Goal: Task Accomplishment & Management: Manage account settings

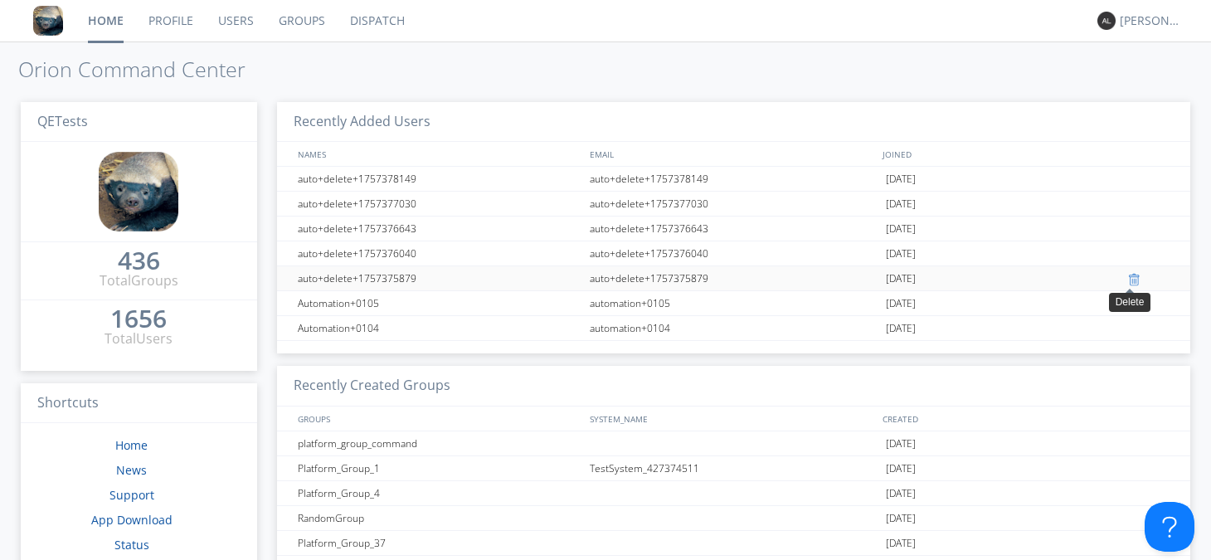
click at [1129, 279] on div at bounding box center [1136, 279] width 17 height 13
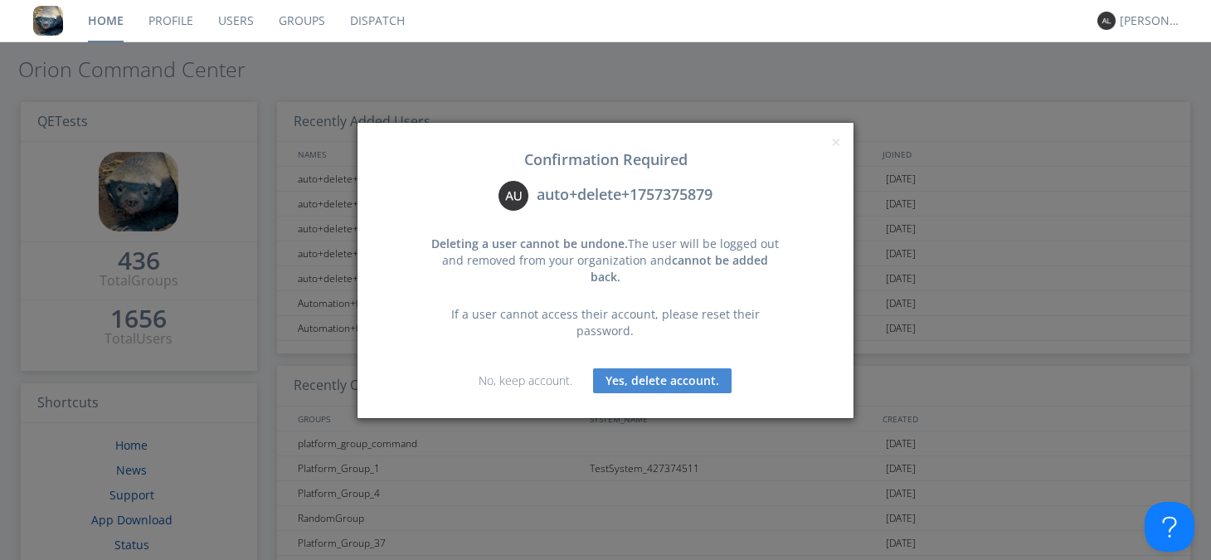
click at [712, 368] on button "Yes, delete account." at bounding box center [662, 380] width 139 height 25
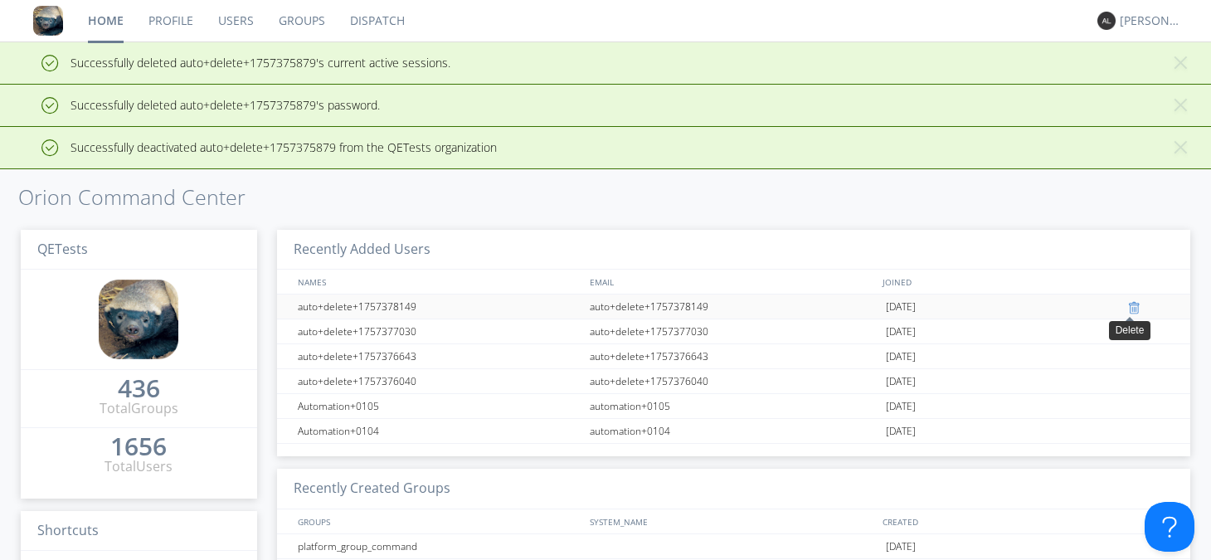
click at [1128, 308] on div at bounding box center [1136, 307] width 17 height 13
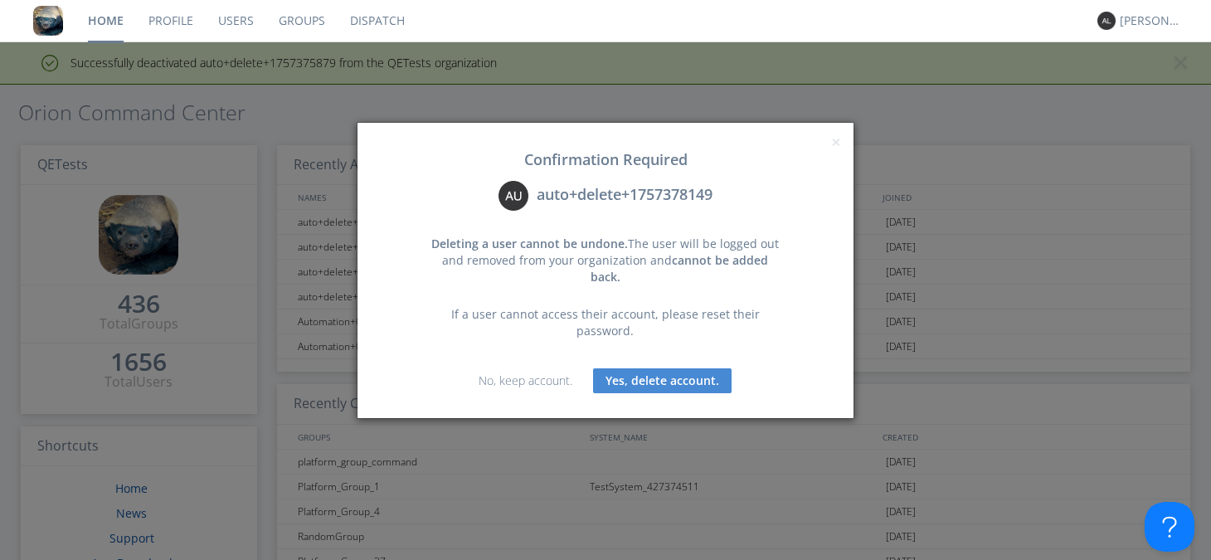
click at [692, 368] on button "Yes, delete account." at bounding box center [662, 380] width 139 height 25
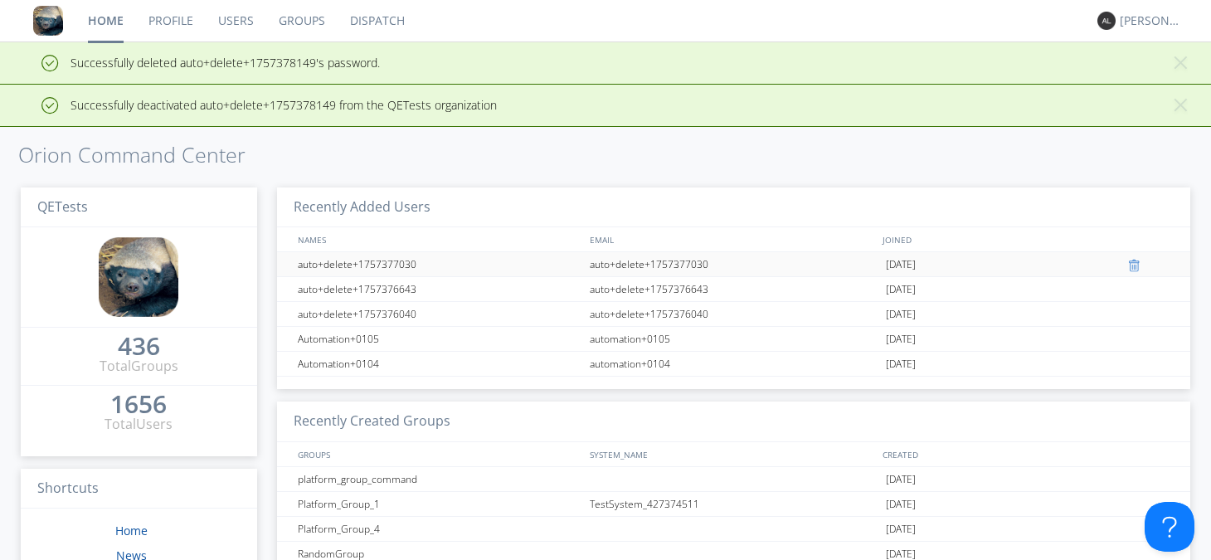
click at [1128, 306] on div at bounding box center [1151, 314] width 46 height 25
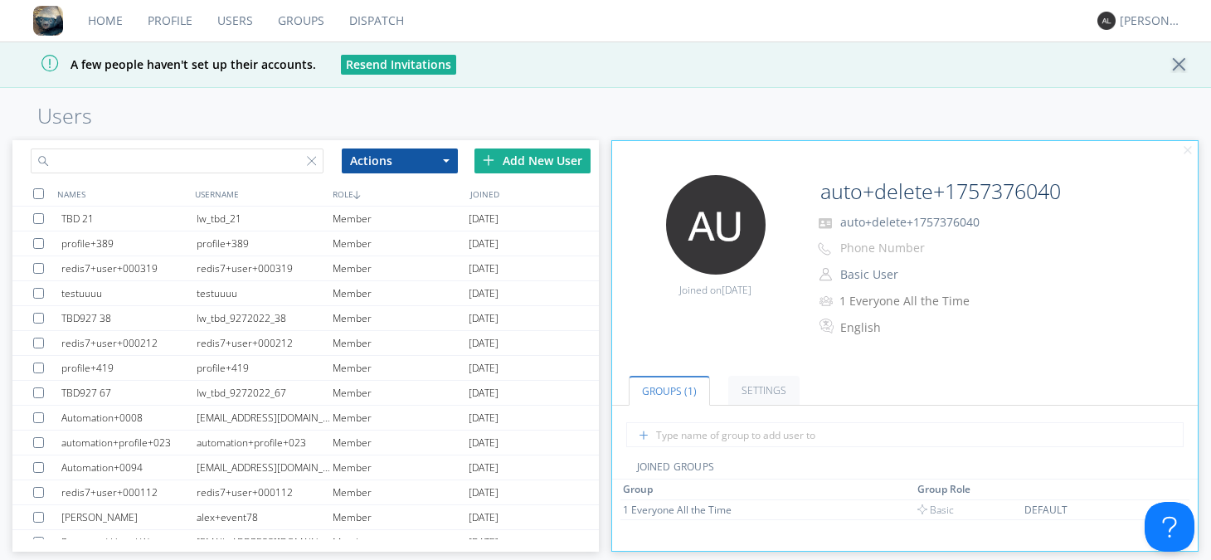
click at [218, 163] on input "text" at bounding box center [177, 160] width 293 height 25
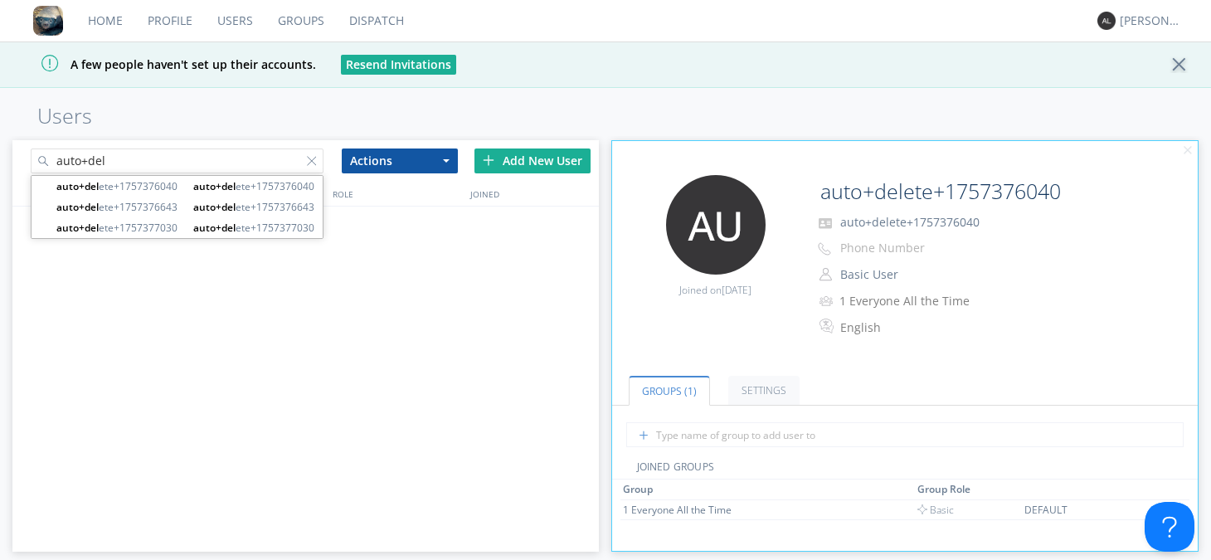
type input "auto+del"
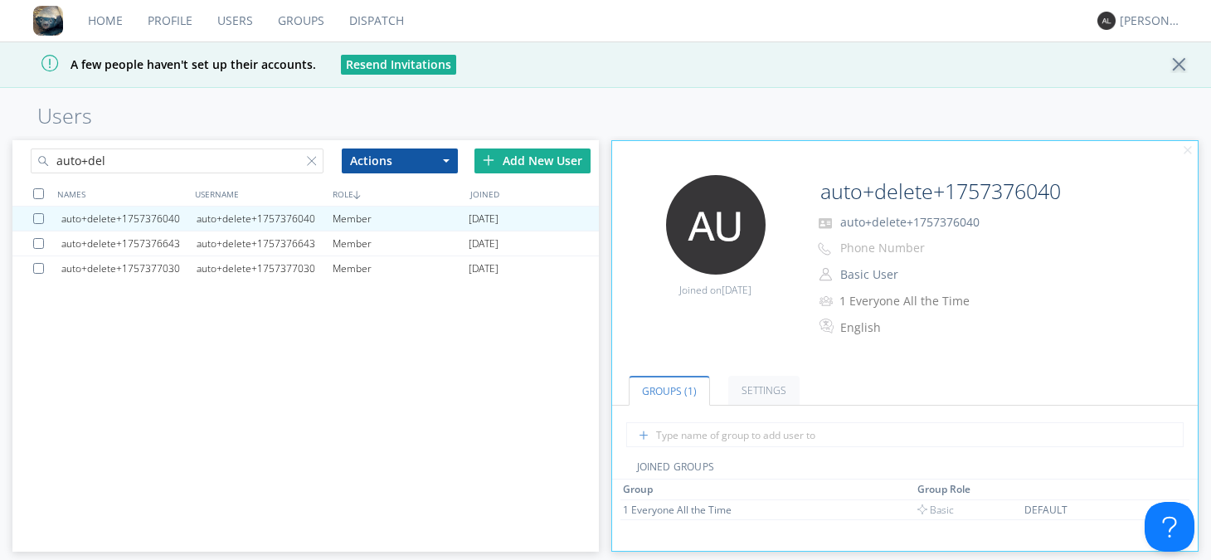
click at [36, 188] on div at bounding box center [38, 193] width 11 height 11
click at [436, 165] on button "Actions" at bounding box center [400, 160] width 116 height 25
click at [419, 214] on link "Delete User" at bounding box center [400, 211] width 114 height 22
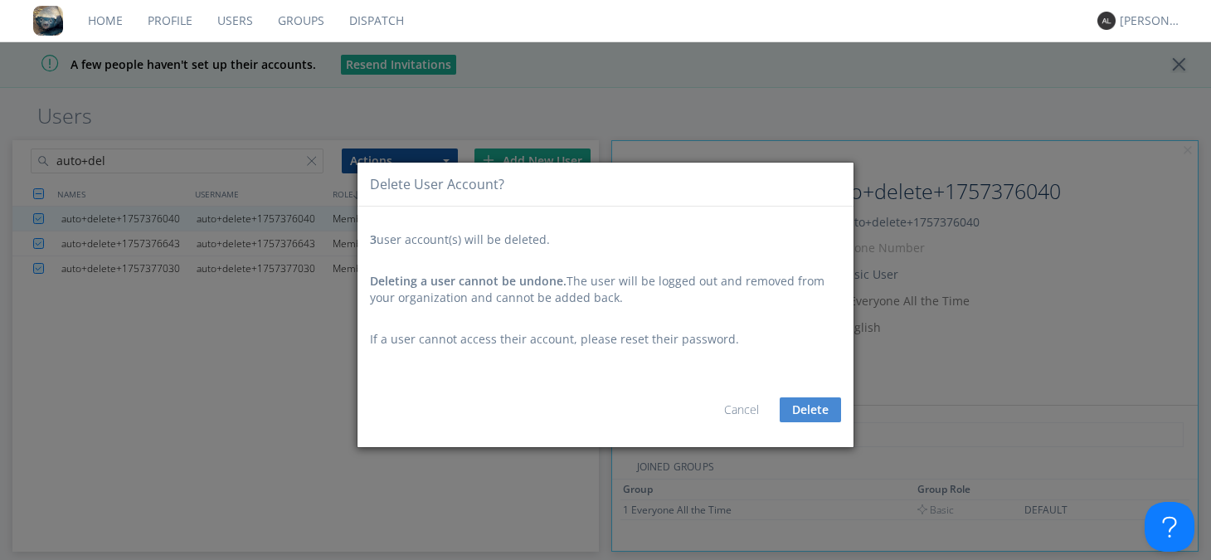
click at [805, 416] on button "Delete" at bounding box center [810, 409] width 61 height 25
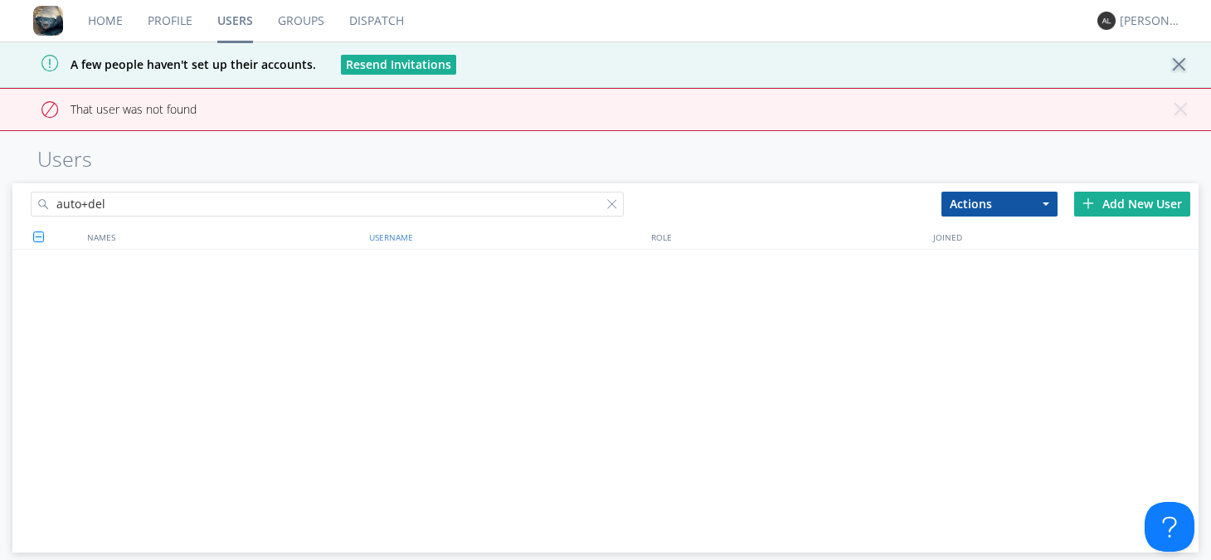
click at [610, 246] on div "USERNAME" at bounding box center [506, 237] width 282 height 24
click at [609, 209] on div at bounding box center [615, 207] width 17 height 17
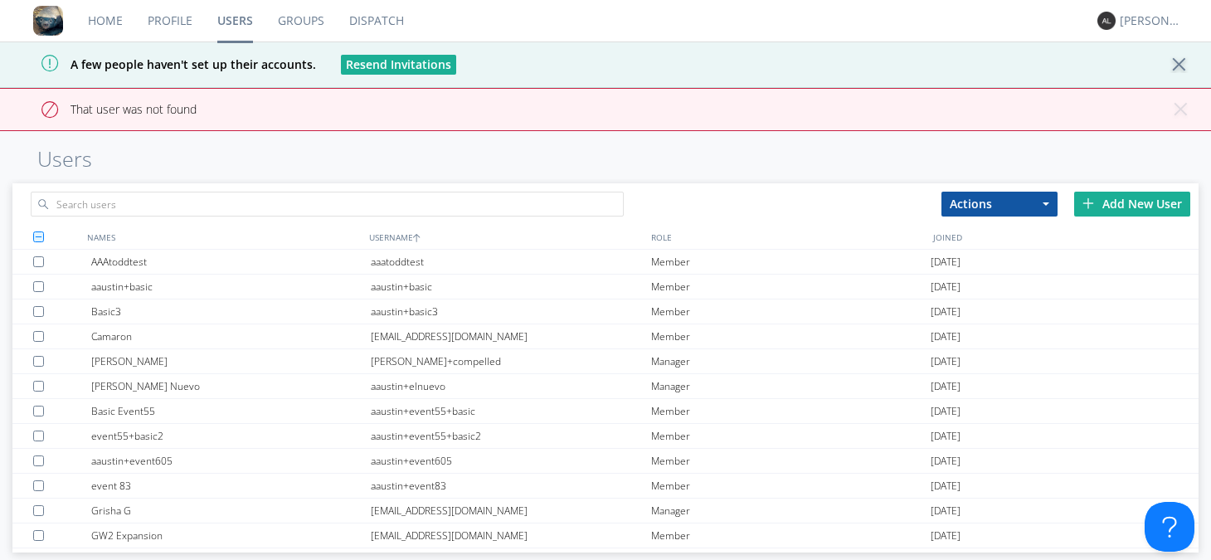
click at [1111, 208] on div "Add New User" at bounding box center [1132, 204] width 116 height 25
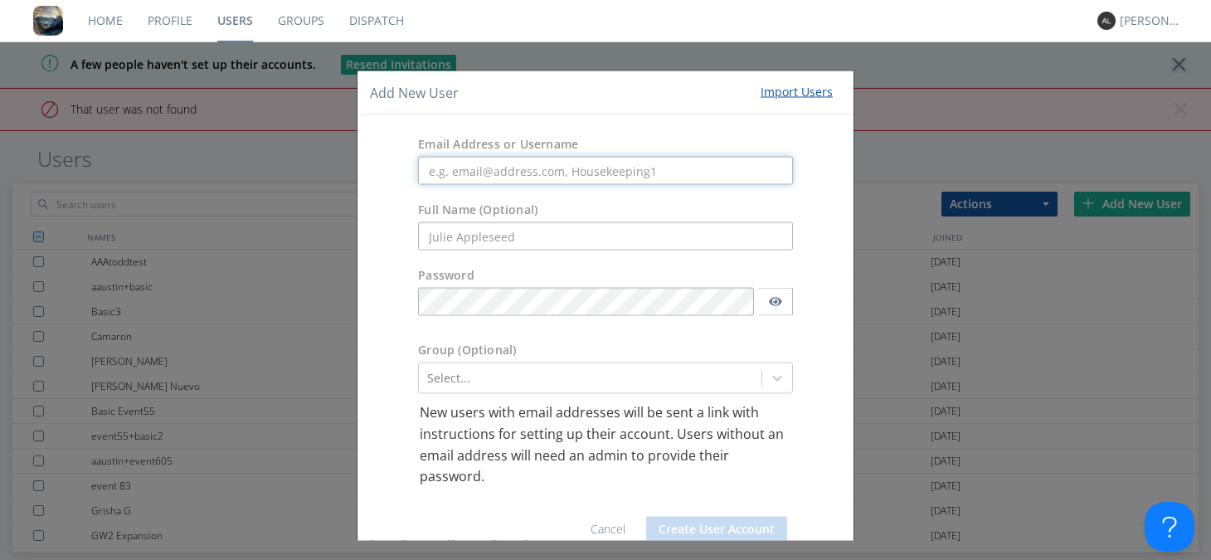
click at [474, 167] on input "text" at bounding box center [605, 171] width 375 height 28
paste input "automation+0106"
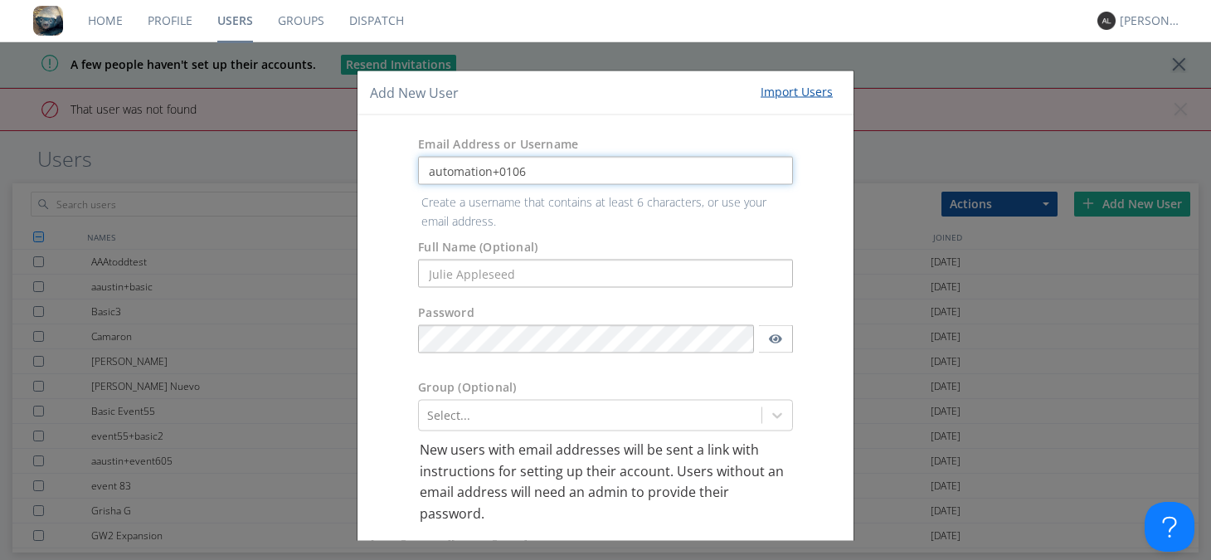
type input "automation+0106"
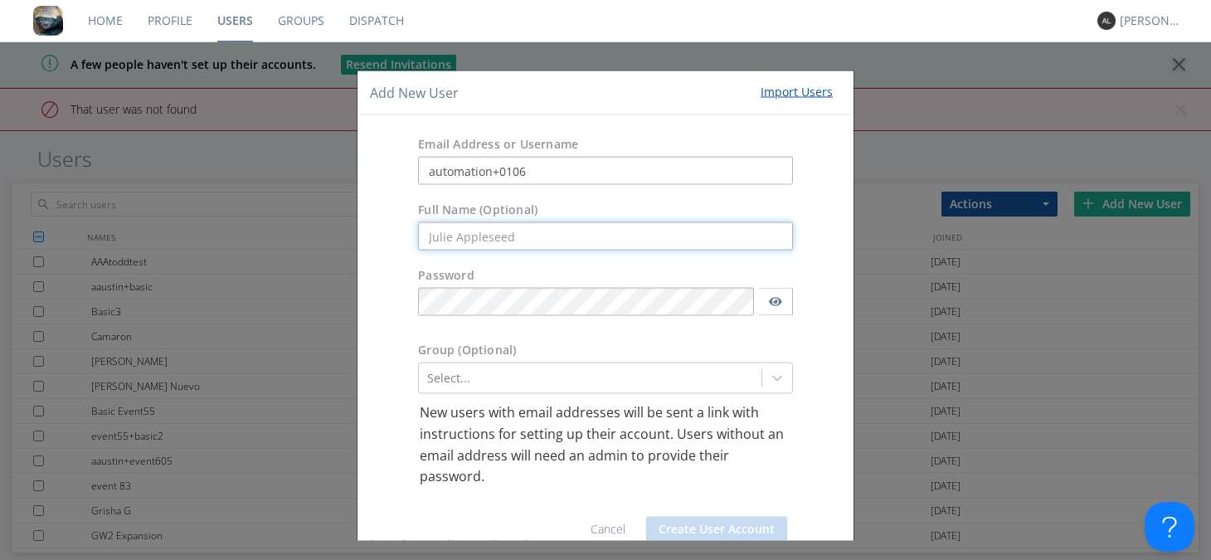
click at [459, 275] on form "Email Address or Username automation+0106 Full Name (Optional) Password Group (…" at bounding box center [605, 340] width 471 height 425
paste input "automation+0106"
click at [434, 236] on input "automation+0106" at bounding box center [605, 236] width 375 height 28
type input "Automation+0106"
click at [734, 525] on button "Create User Account" at bounding box center [716, 528] width 141 height 25
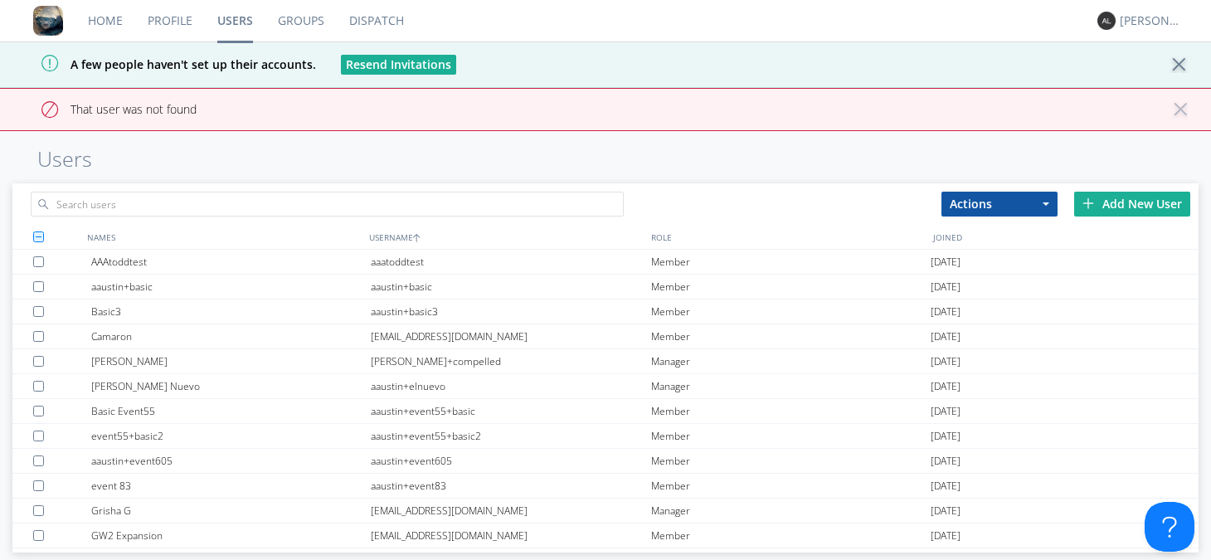
click at [1180, 112] on button "× Close alert" at bounding box center [1179, 115] width 17 height 29
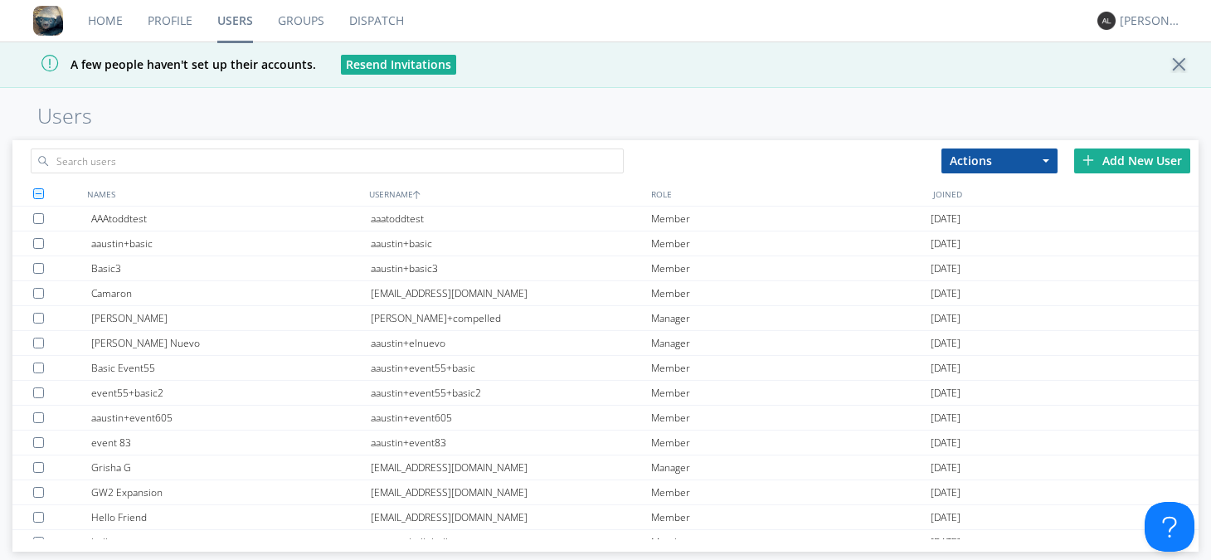
click at [1134, 166] on div "Add New User" at bounding box center [1132, 160] width 116 height 25
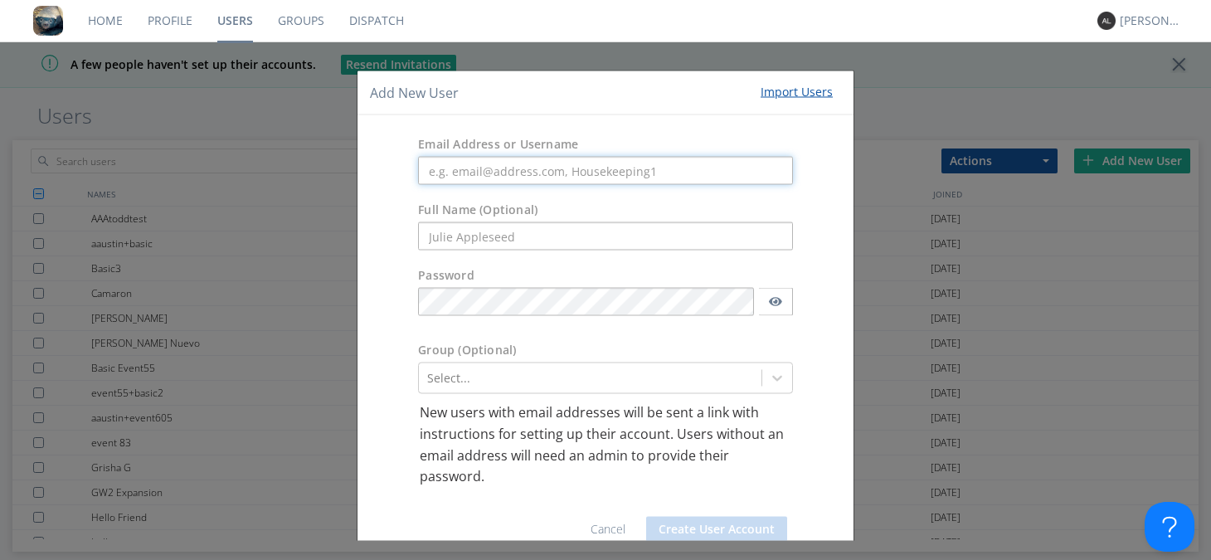
click at [507, 167] on input "text" at bounding box center [605, 171] width 375 height 28
paste input "automation+0107"
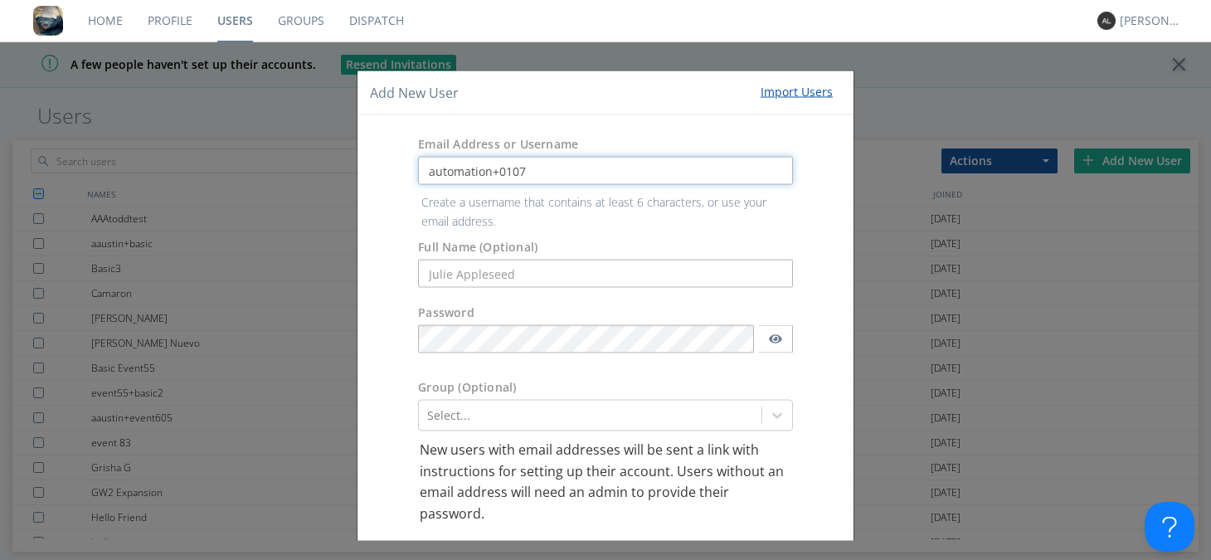
type input "automation+0107"
click at [462, 269] on form "Email Address or Username automation+0107 Create a username that contains at le…" at bounding box center [605, 359] width 471 height 463
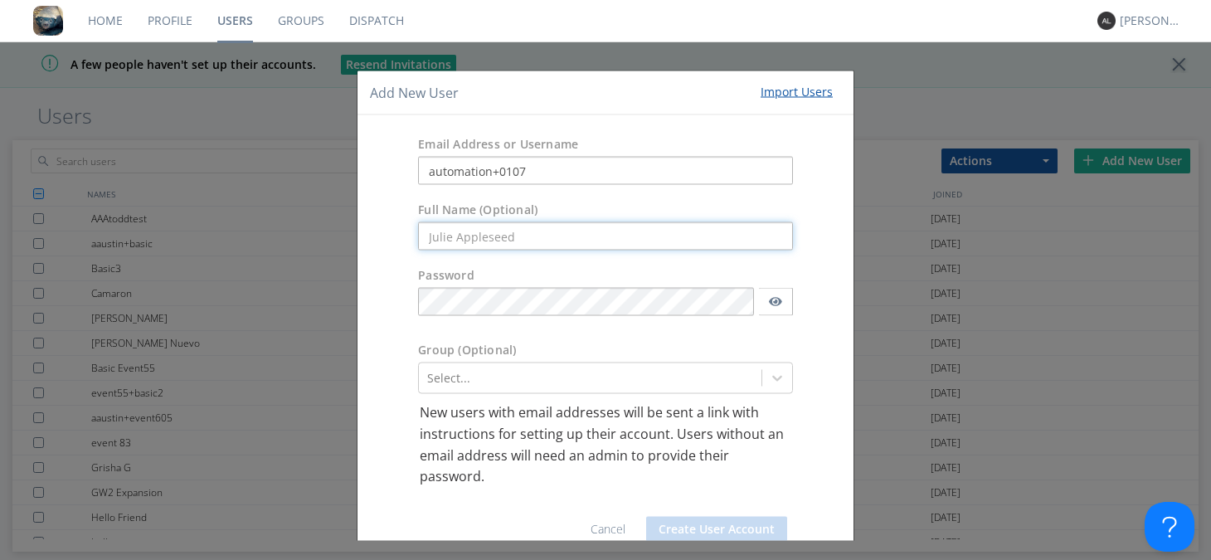
paste input "automation+0107"
click at [432, 238] on input "automation+0107" at bounding box center [605, 236] width 375 height 28
type input "Automation+0107"
click at [716, 535] on button "Create User Account" at bounding box center [716, 528] width 141 height 25
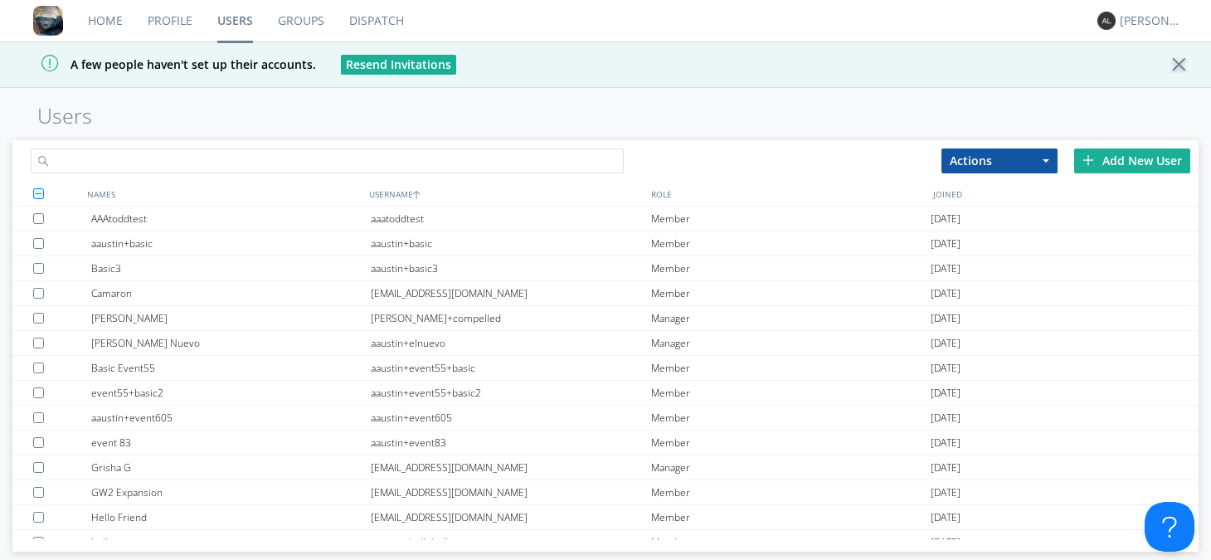
click at [373, 168] on input "text" at bounding box center [327, 160] width 593 height 25
click at [295, 19] on link "Groups" at bounding box center [300, 20] width 71 height 41
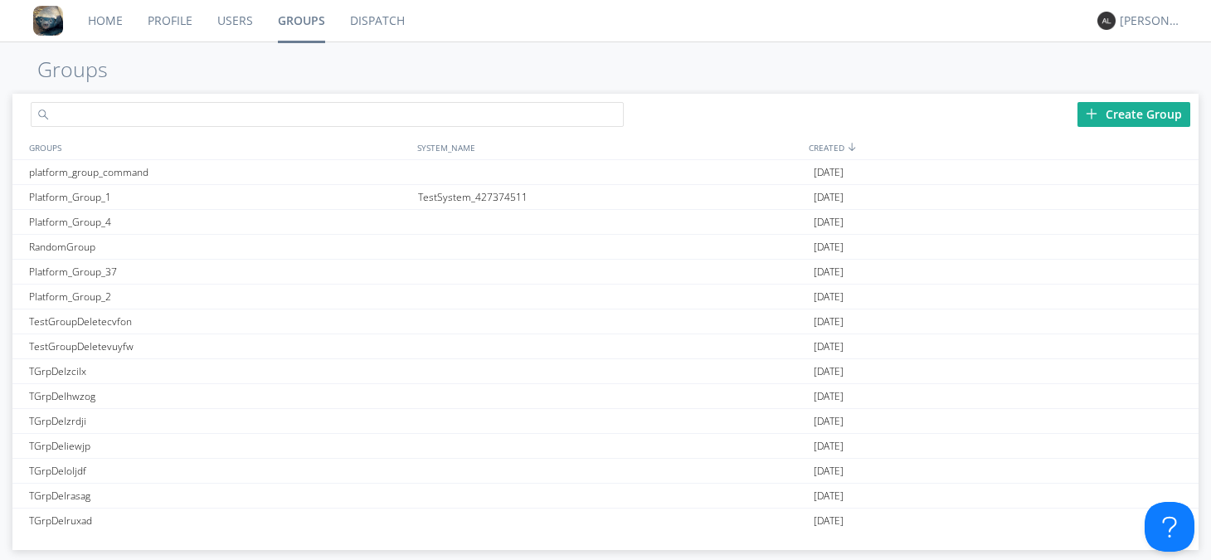
click at [255, 109] on input "text" at bounding box center [327, 114] width 593 height 25
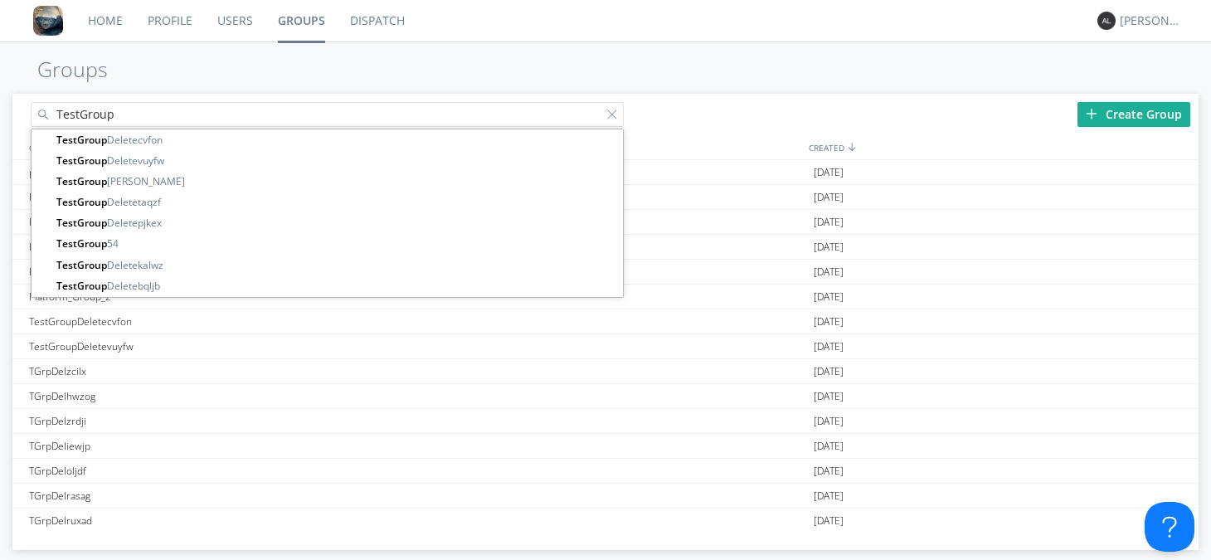
type input "TestGroup"
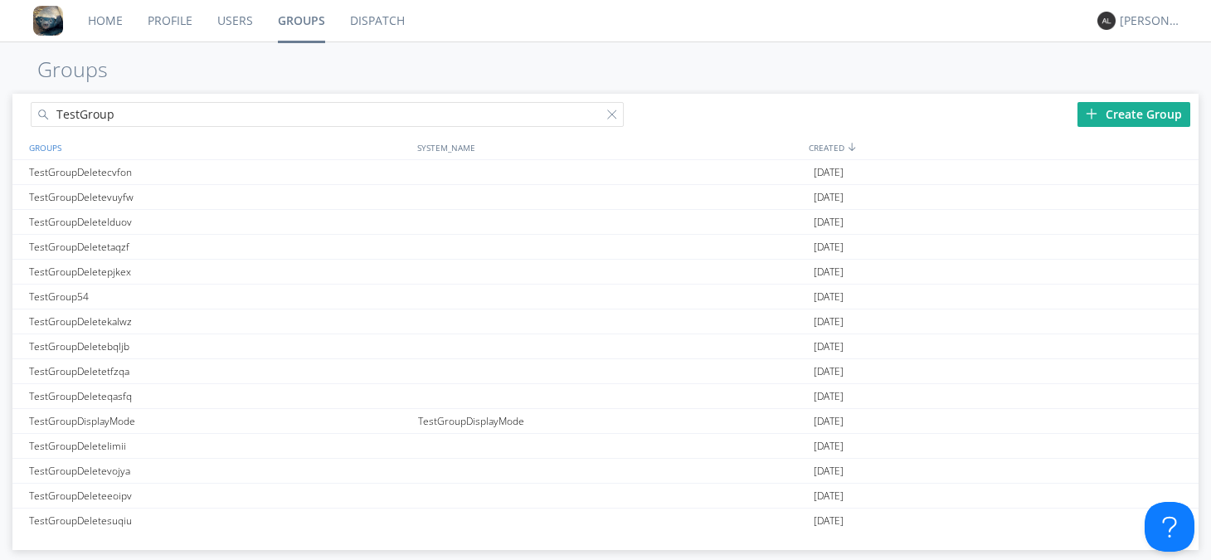
click at [54, 150] on div "GROUPS" at bounding box center [217, 147] width 385 height 24
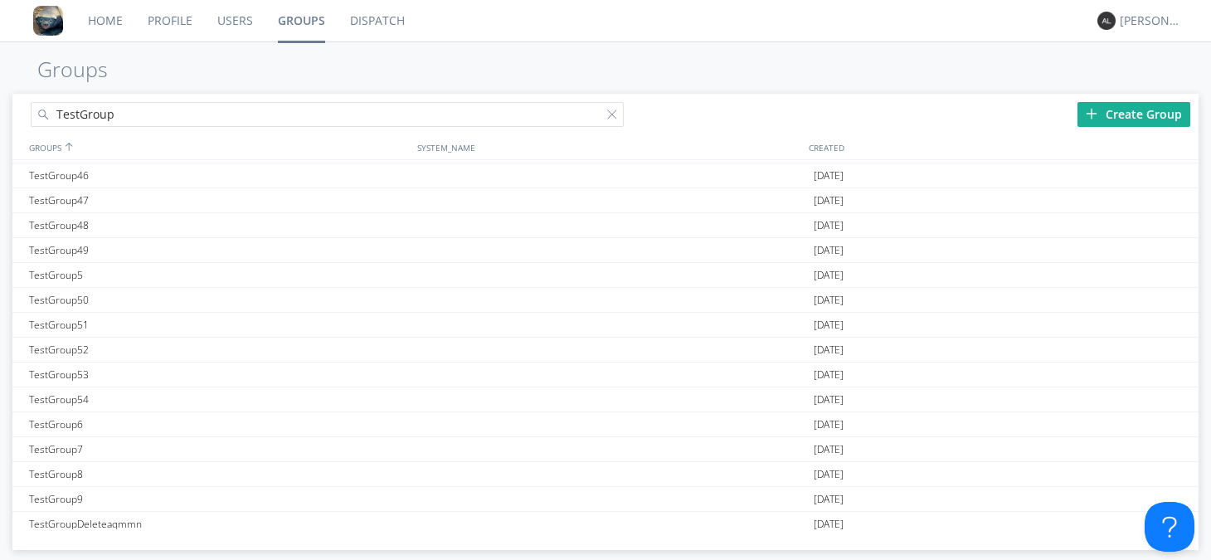
scroll to position [1064, 0]
click at [45, 371] on div "TestGroup54" at bounding box center [220, 377] width 390 height 24
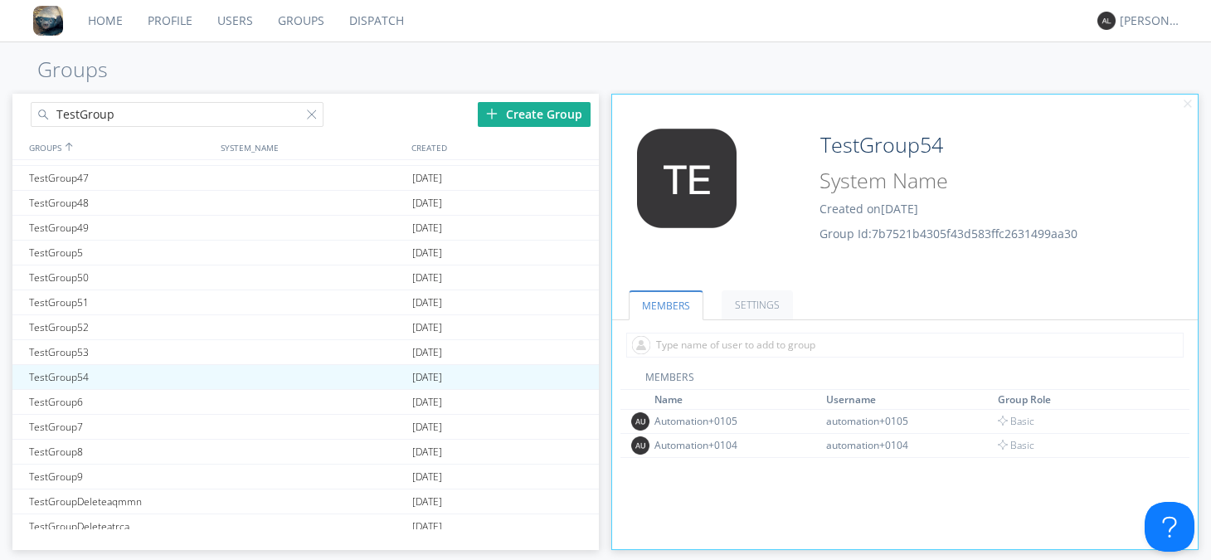
click at [506, 106] on div "Create Group" at bounding box center [534, 114] width 113 height 25
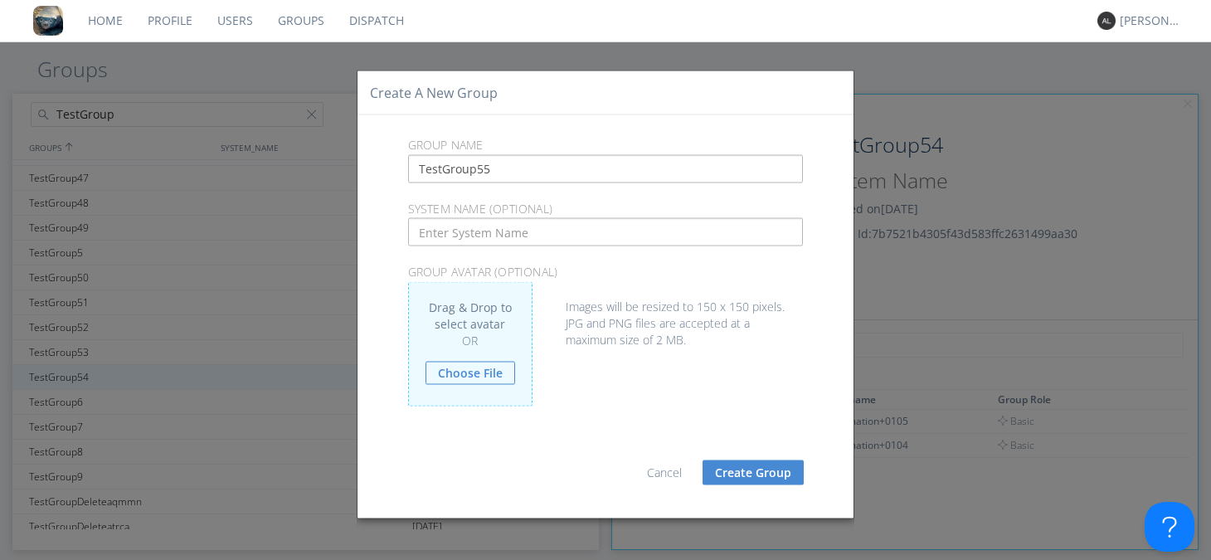
type input "TestGroup55"
click at [756, 469] on button "Create Group" at bounding box center [752, 471] width 101 height 25
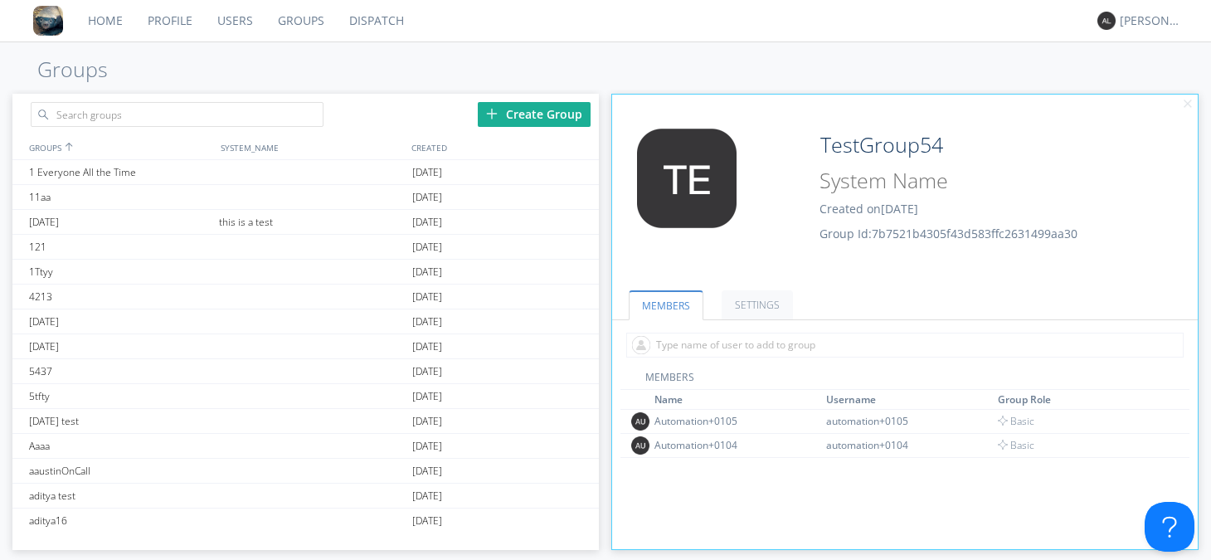
click at [515, 118] on div "Create Group" at bounding box center [534, 114] width 113 height 25
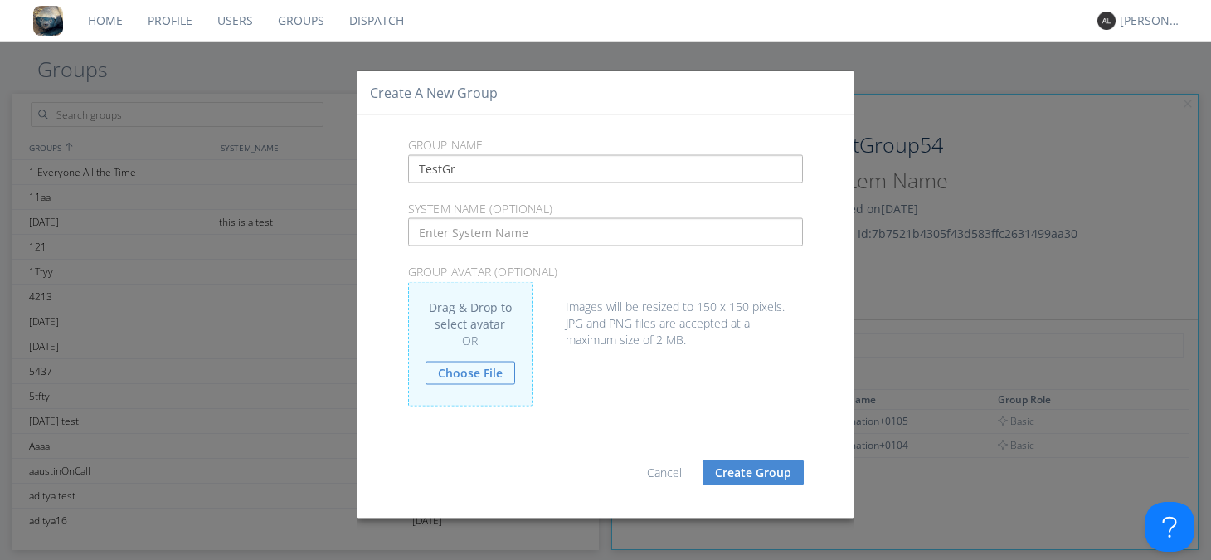
type input "TestGr"
click at [324, 144] on div "Create a New Group Group Name TestGr System Name (optional) Group Avatar (optio…" at bounding box center [605, 280] width 1211 height 560
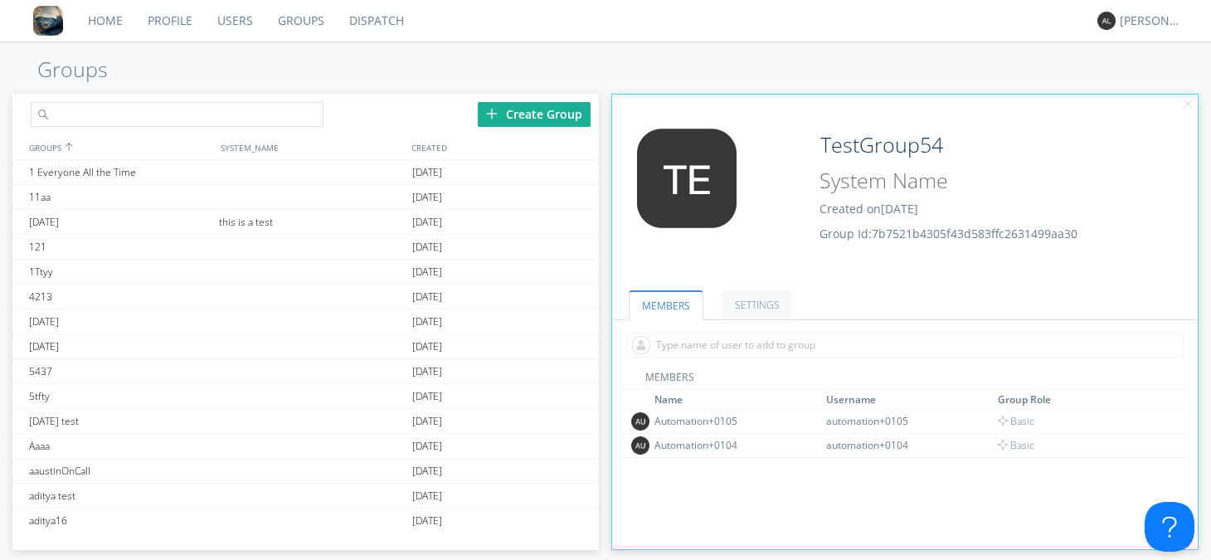
click at [250, 116] on input "text" at bounding box center [177, 114] width 293 height 25
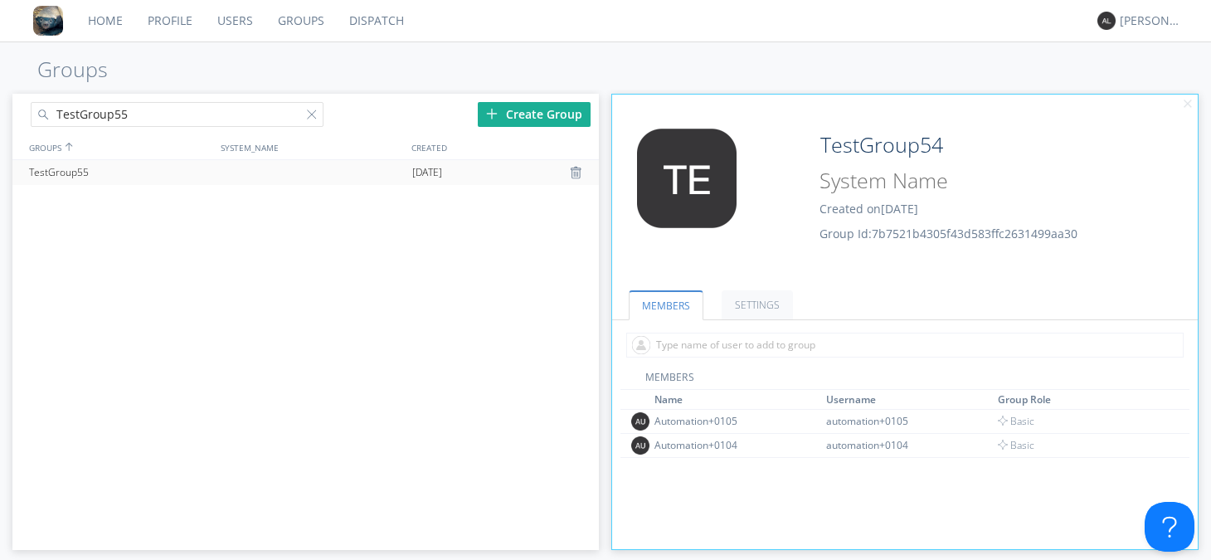
type input "TestGroup55"
click at [75, 173] on div "TestGroup55" at bounding box center [120, 172] width 190 height 25
type input "TestGroup55"
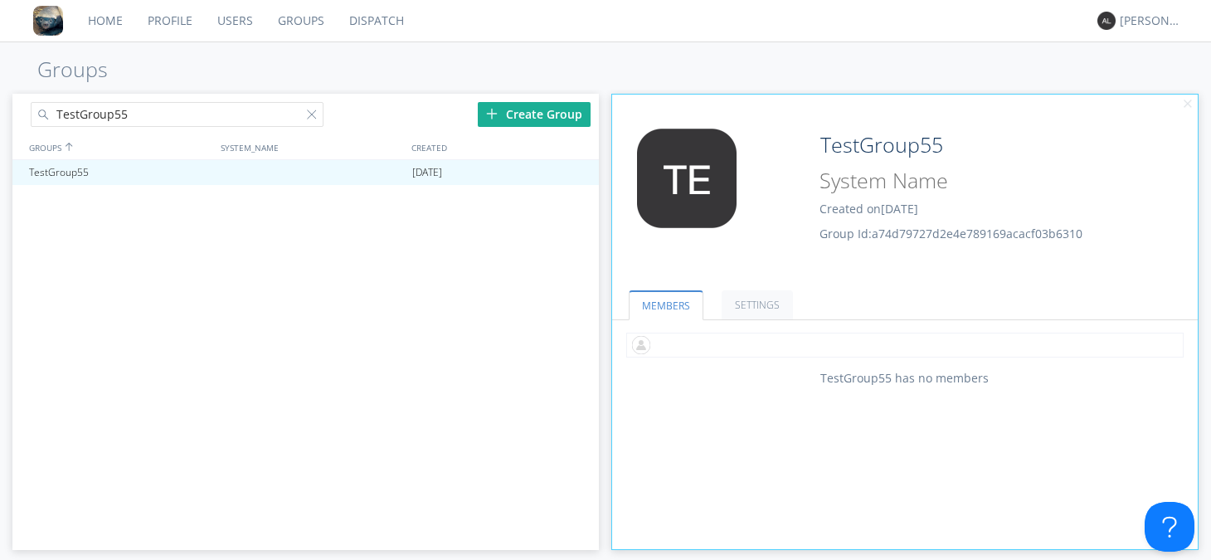
click at [761, 346] on input "text" at bounding box center [904, 345] width 557 height 25
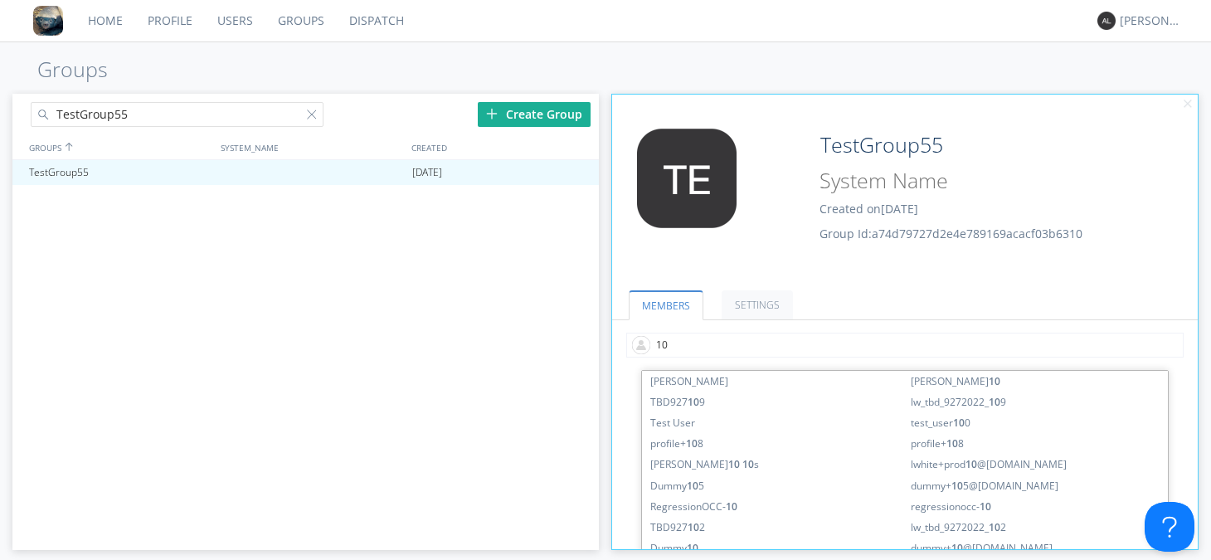
type input "106"
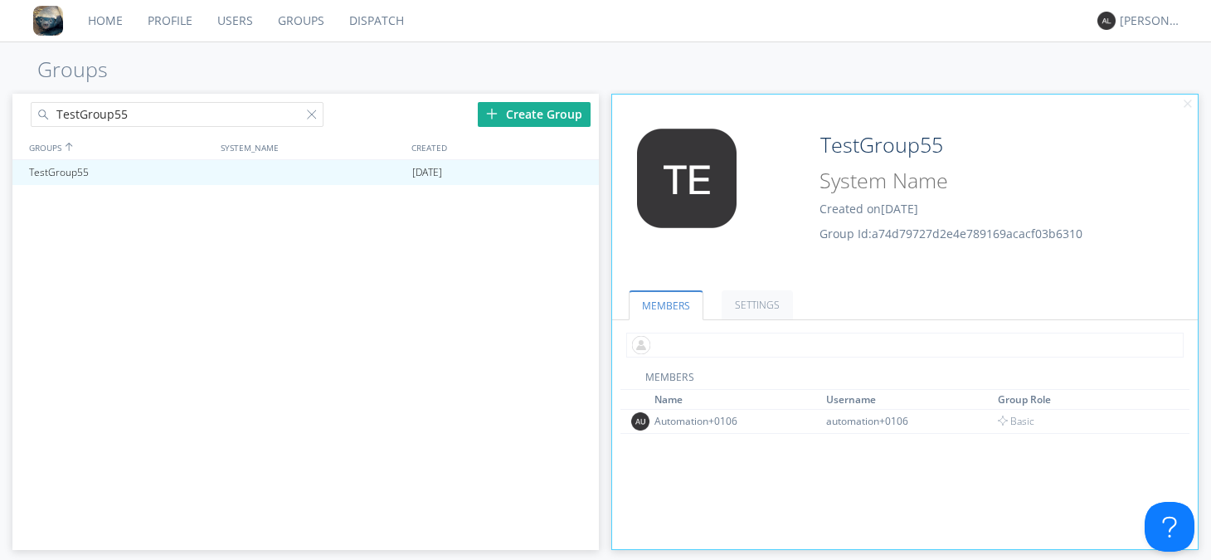
click at [730, 341] on input "text" at bounding box center [904, 345] width 557 height 25
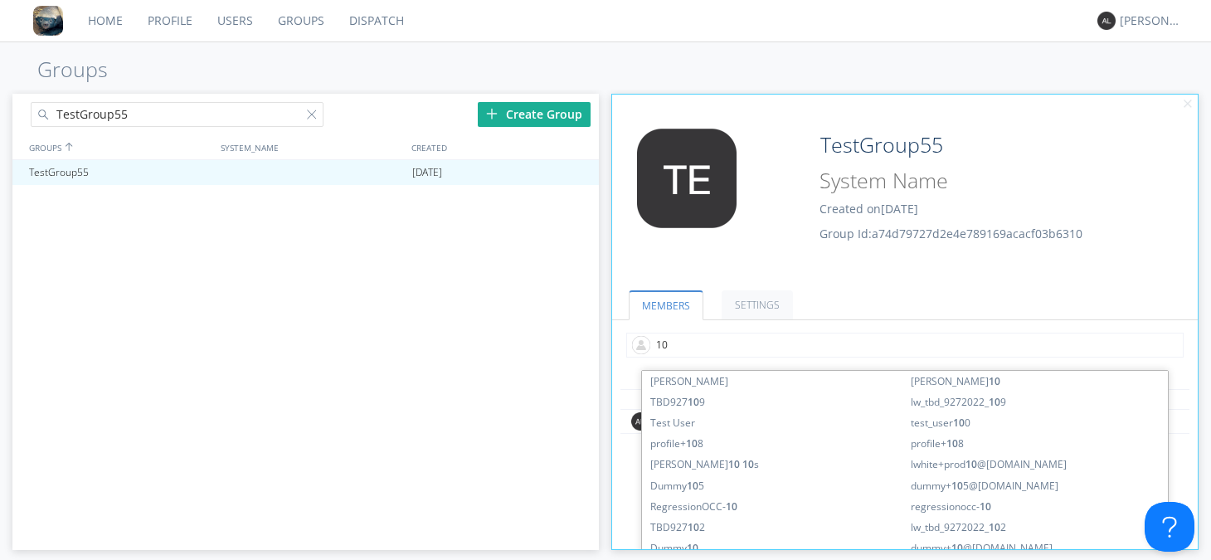
type input "107"
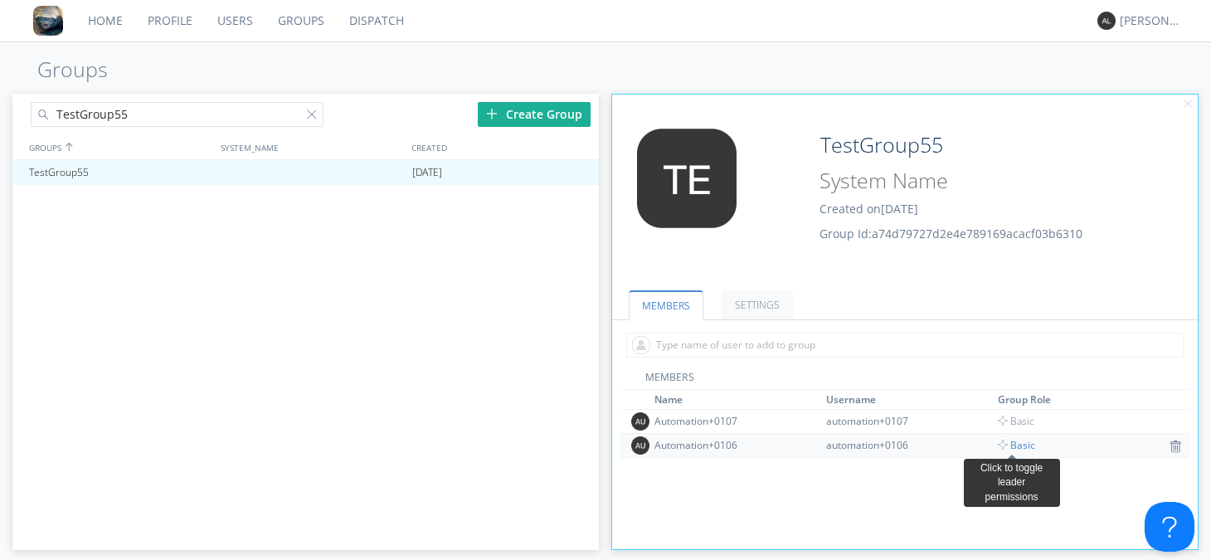
click at [1010, 445] on span "Basic" at bounding box center [1016, 445] width 37 height 14
click at [706, 445] on div "Automation+0106" at bounding box center [716, 445] width 124 height 14
